Goal: Navigation & Orientation: Find specific page/section

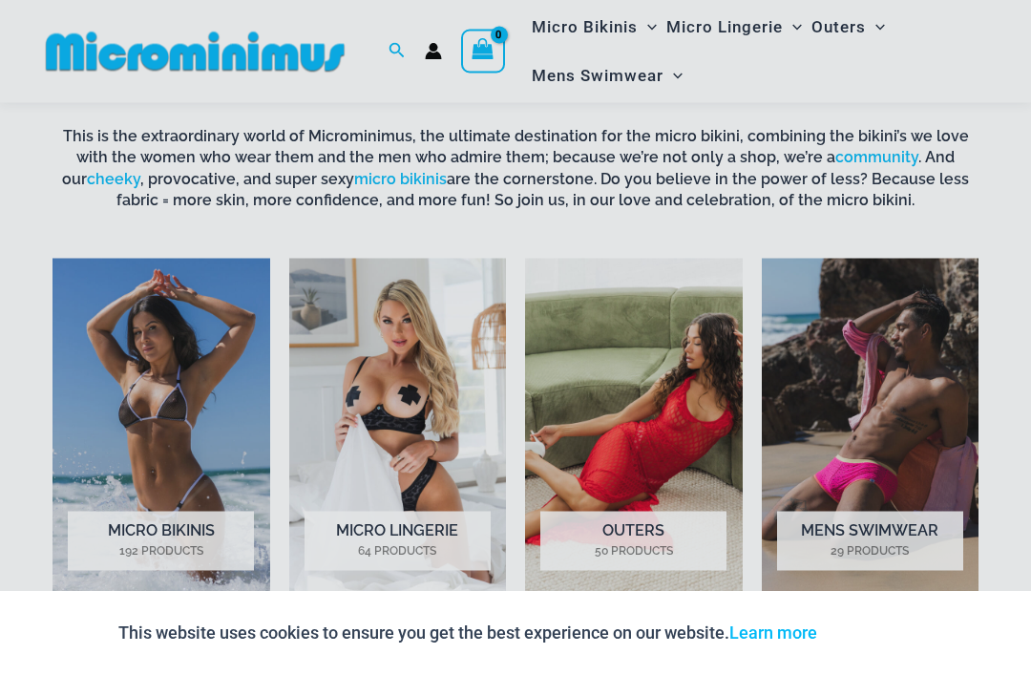
scroll to position [1087, 0]
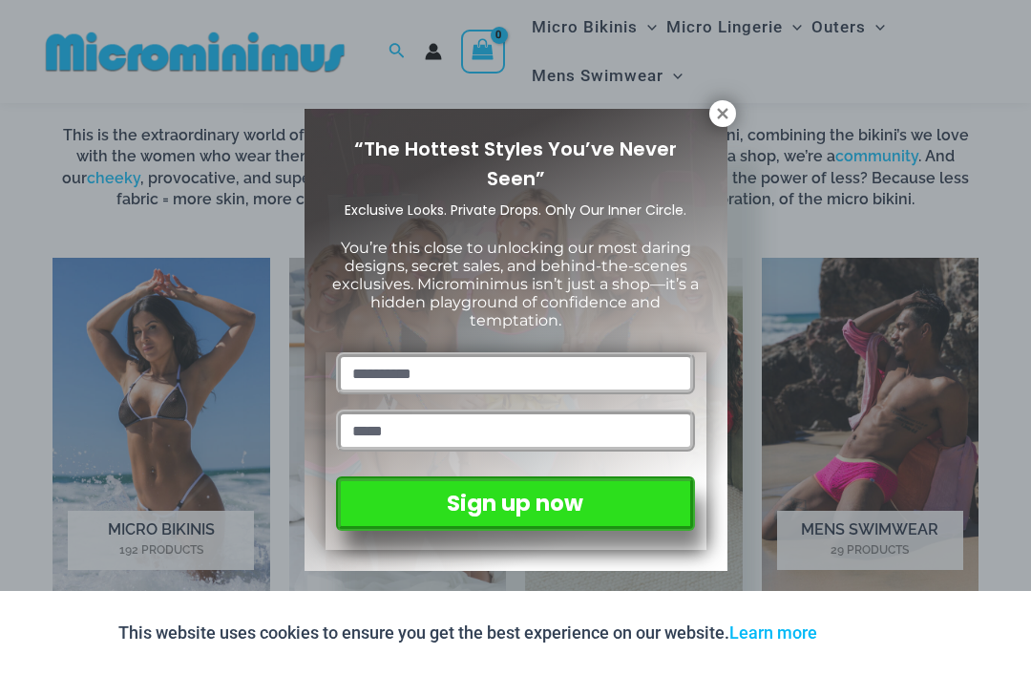
click at [727, 116] on icon at bounding box center [722, 113] width 11 height 11
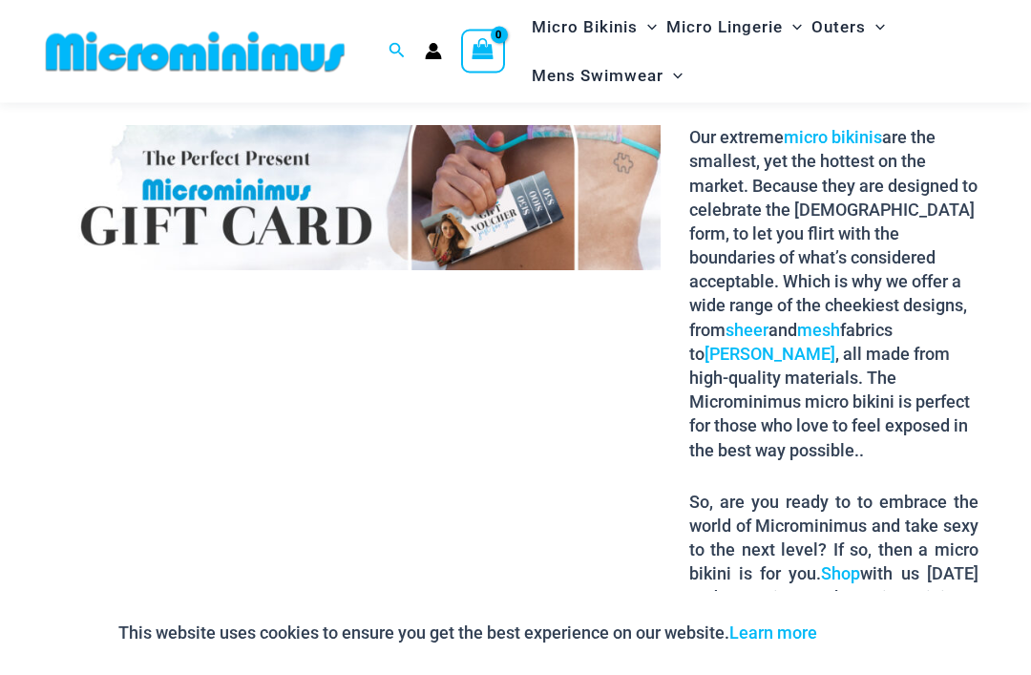
scroll to position [2322, 0]
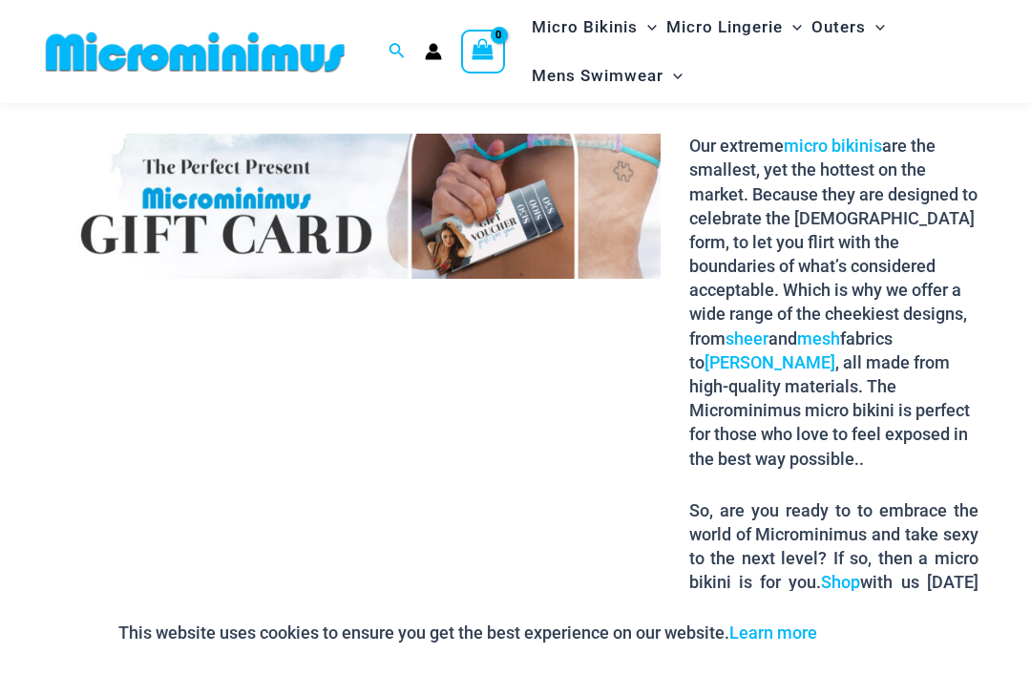
click at [439, 55] on icon "Account icon link" at bounding box center [434, 56] width 16 height 8
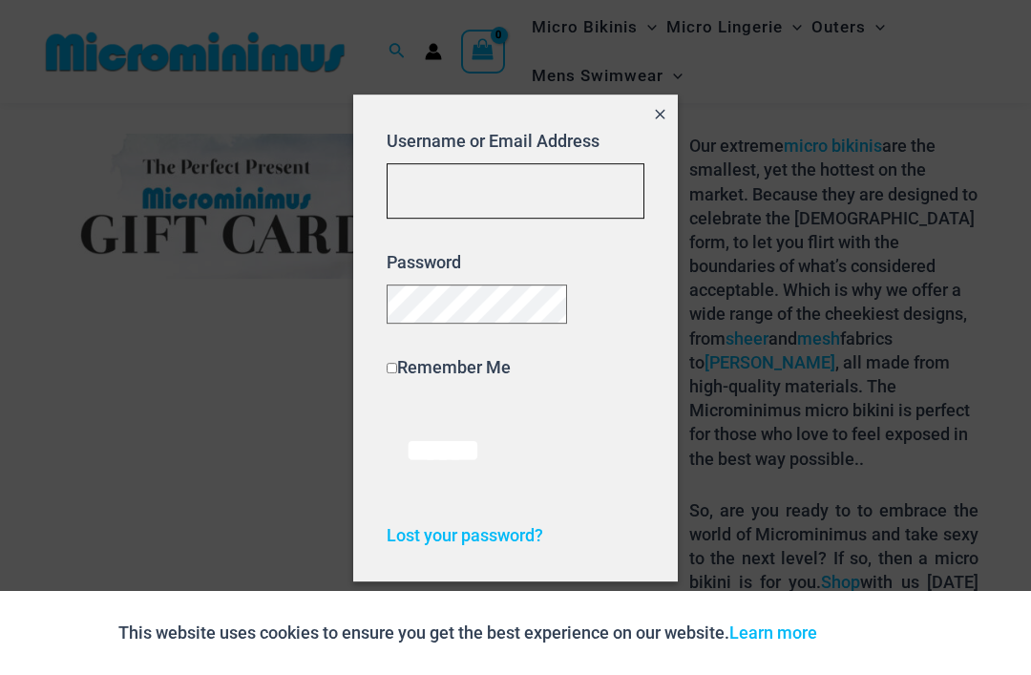
click at [495, 199] on input "Username or Email Address" at bounding box center [516, 191] width 258 height 56
type input "**********"
click at [452, 458] on input "******" at bounding box center [443, 451] width 113 height 82
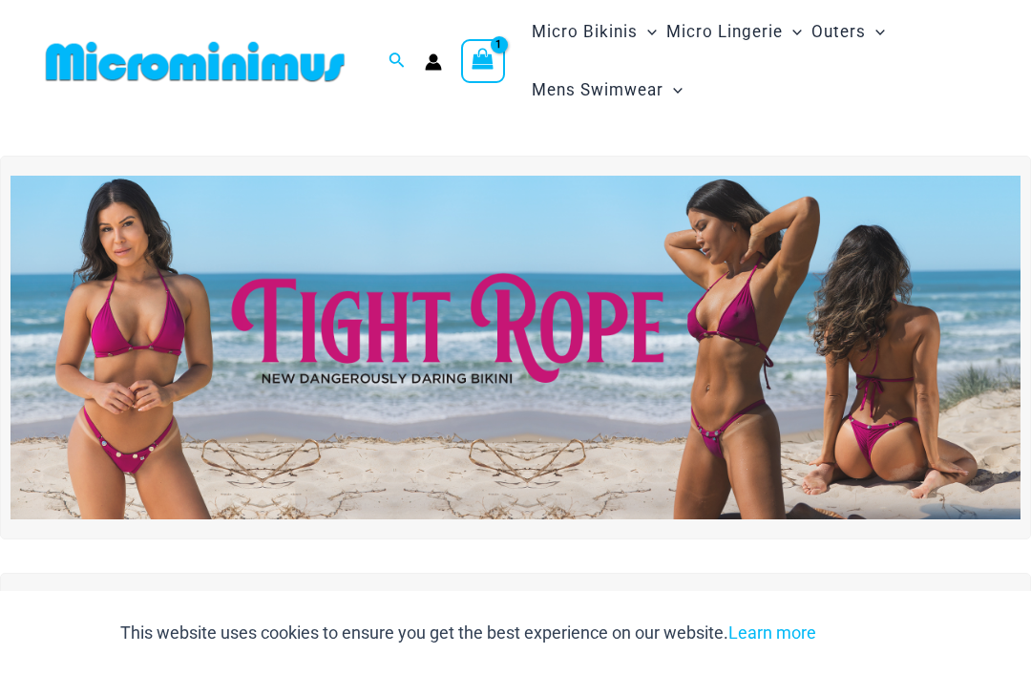
click at [499, 57] on div "View Shopping Cart, 1 items" at bounding box center [483, 61] width 44 height 44
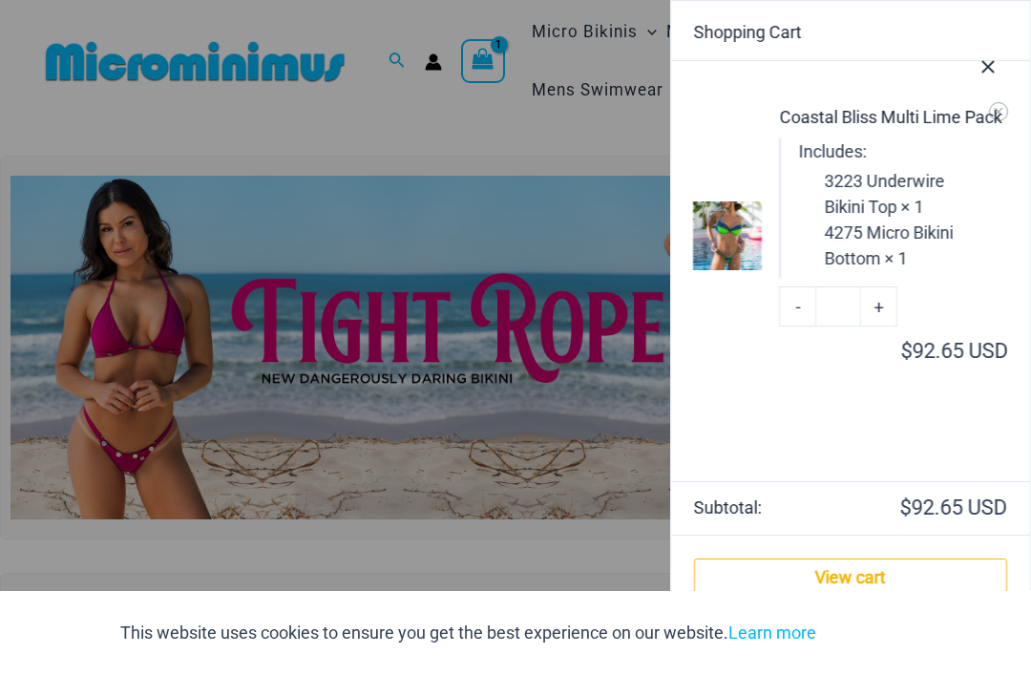
click at [741, 252] on img at bounding box center [727, 235] width 69 height 69
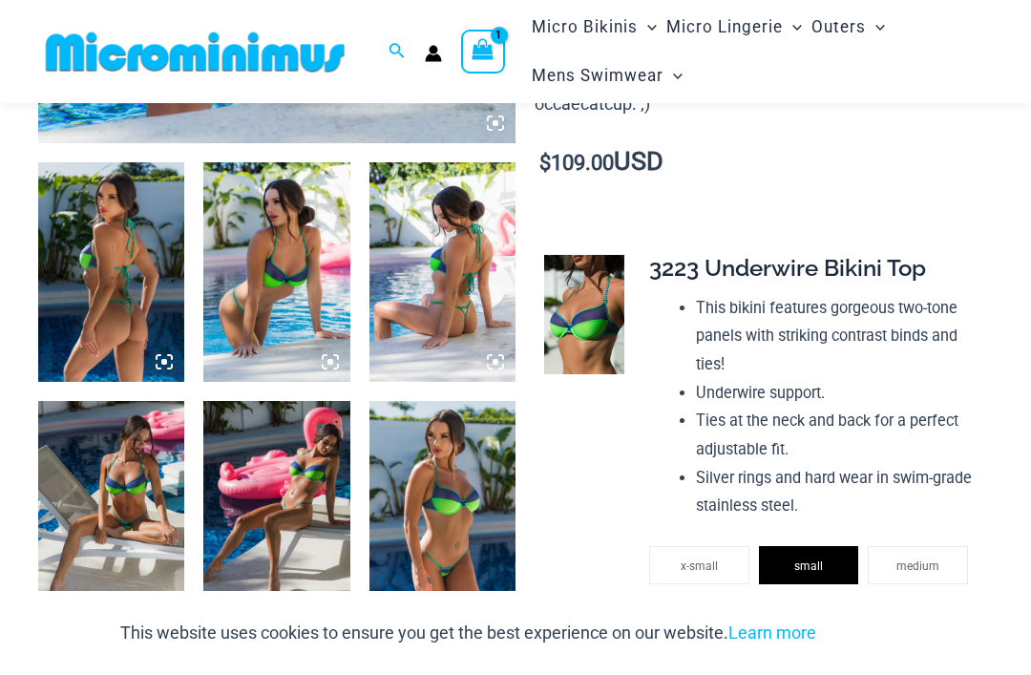
scroll to position [707, 0]
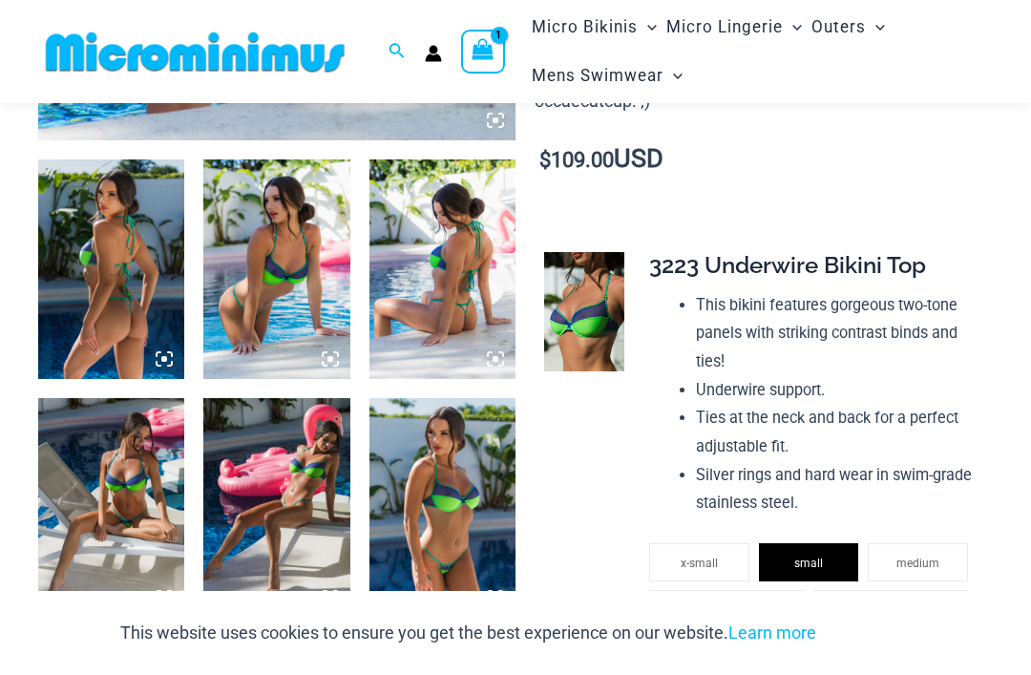
click at [481, 325] on img at bounding box center [442, 269] width 146 height 220
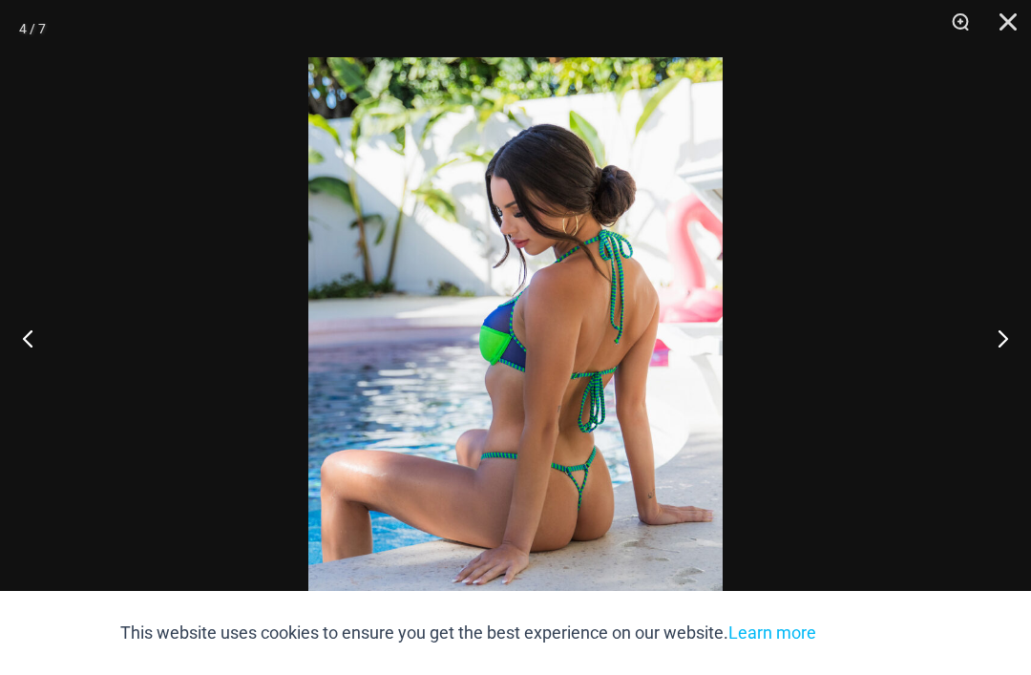
click at [1023, 21] on button "Close" at bounding box center [1002, 28] width 48 height 57
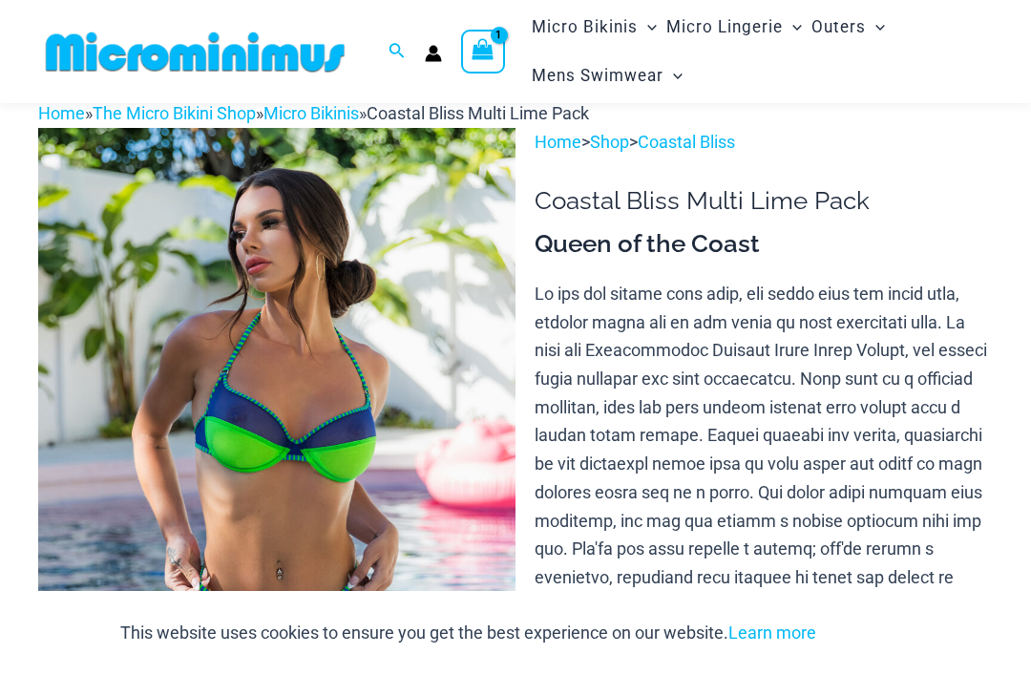
scroll to position [0, 0]
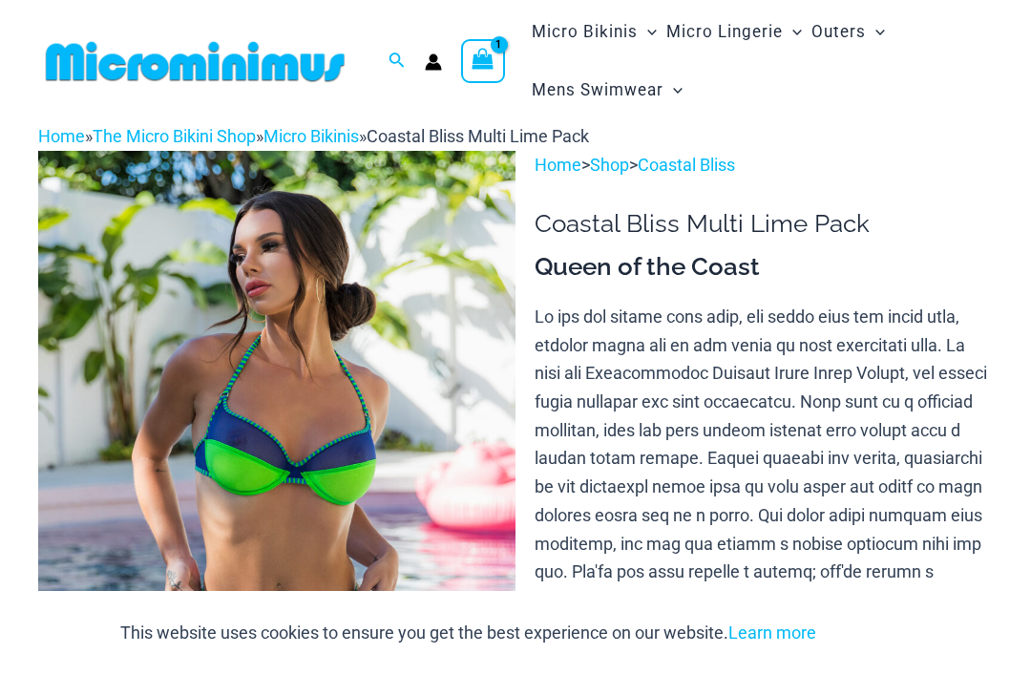
click at [314, 72] on img at bounding box center [195, 61] width 314 height 43
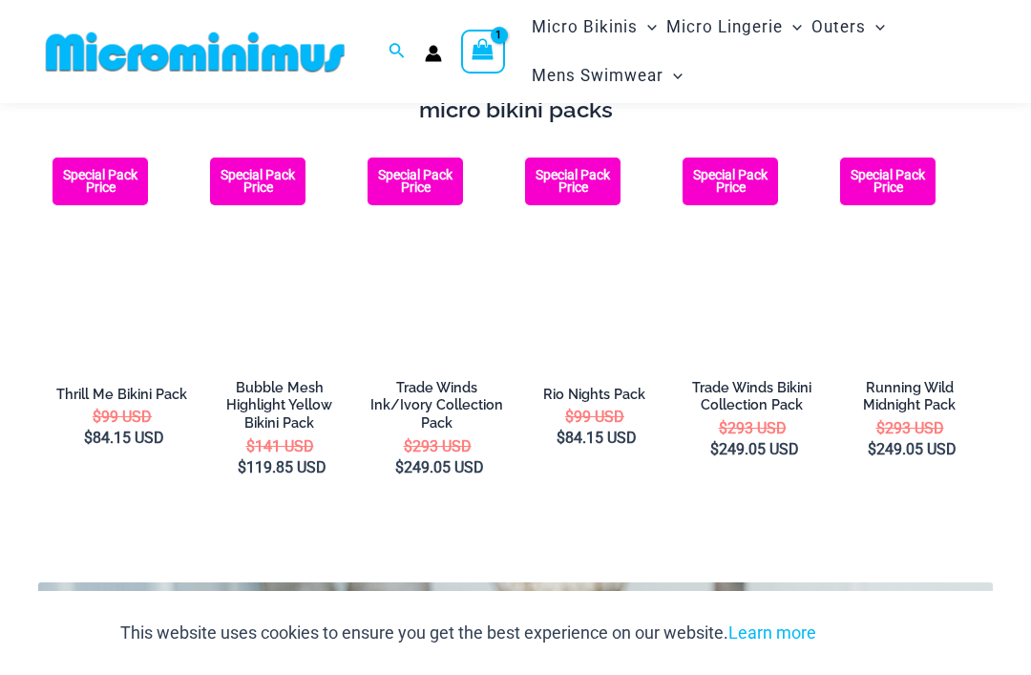
scroll to position [2872, 0]
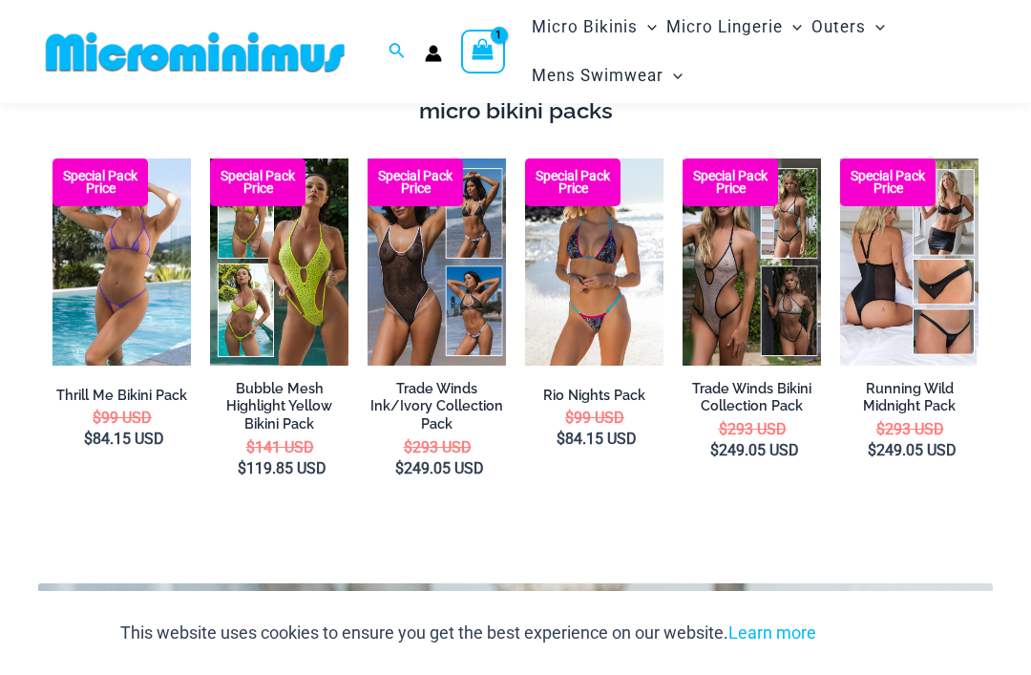
click at [683, 158] on img at bounding box center [683, 158] width 0 height 0
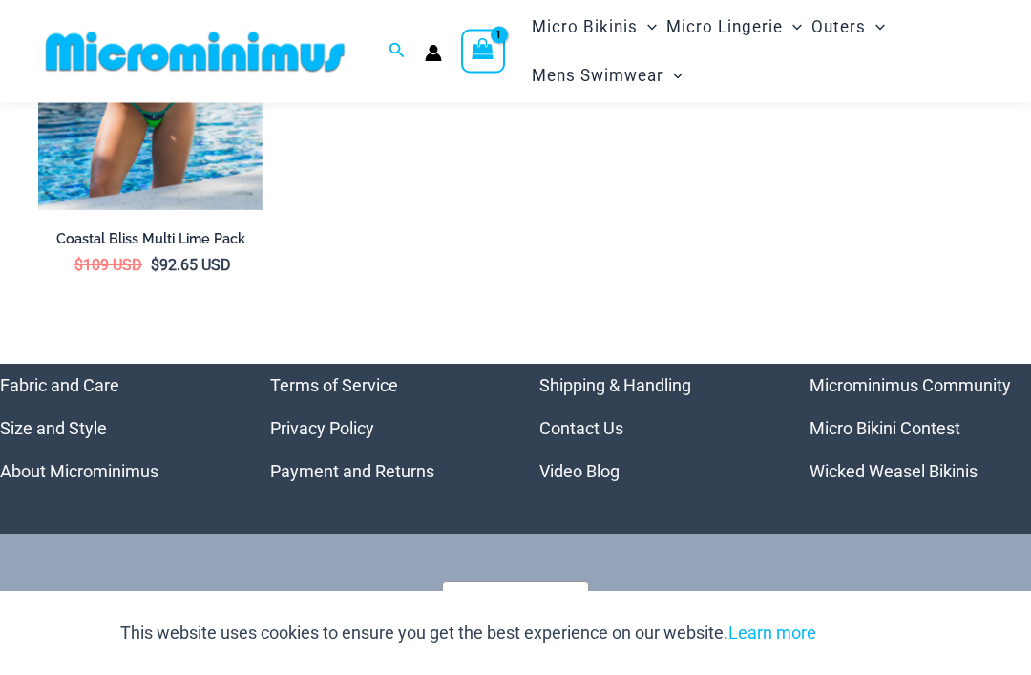
scroll to position [8962, 0]
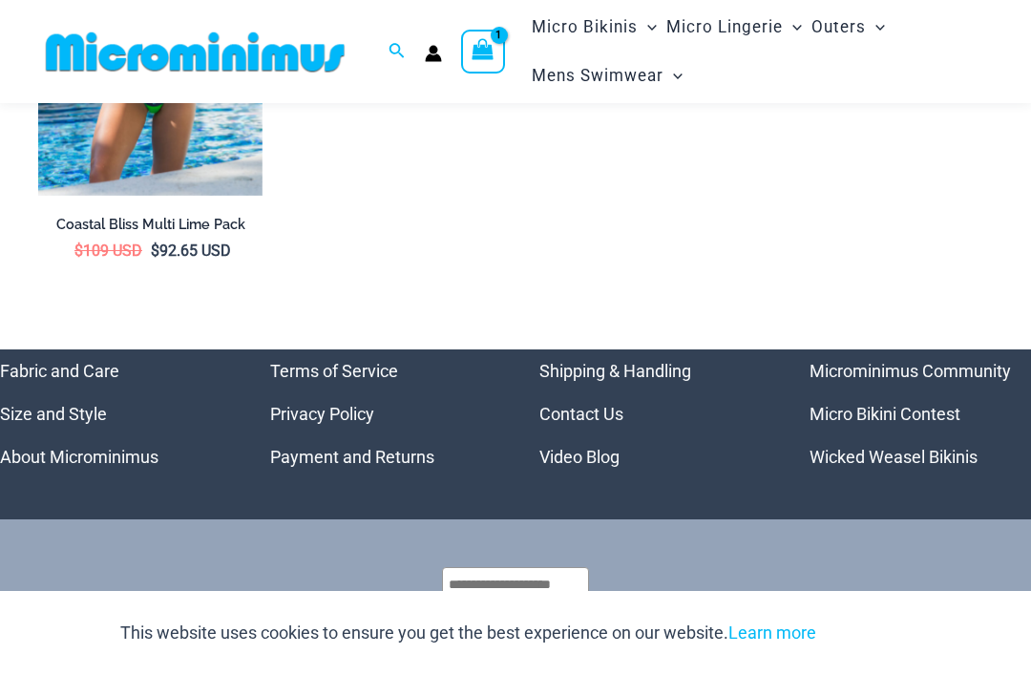
click at [967, 361] on link "Microminimus Community" at bounding box center [910, 371] width 201 height 20
